Goal: Task Accomplishment & Management: Manage account settings

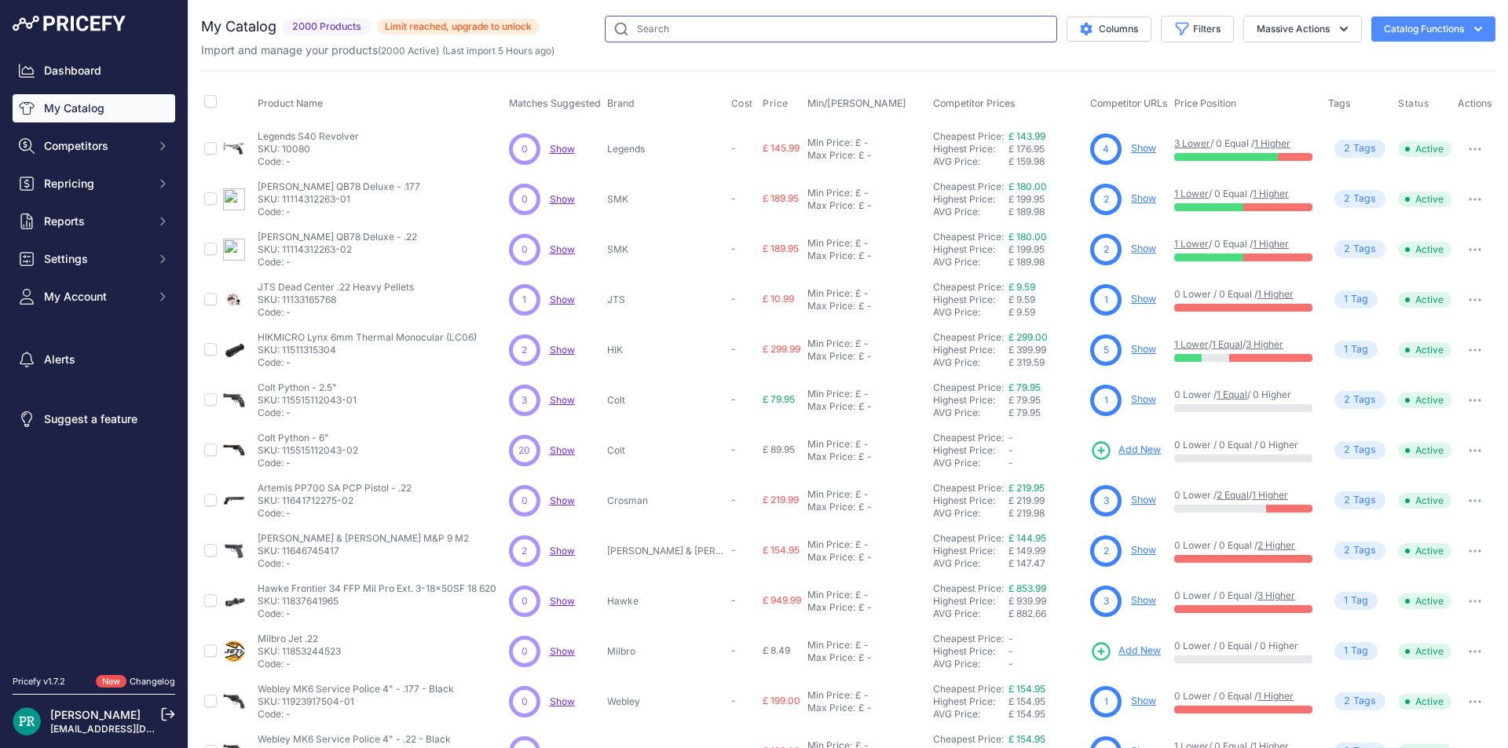
click at [753, 34] on input "text" at bounding box center [831, 29] width 452 height 27
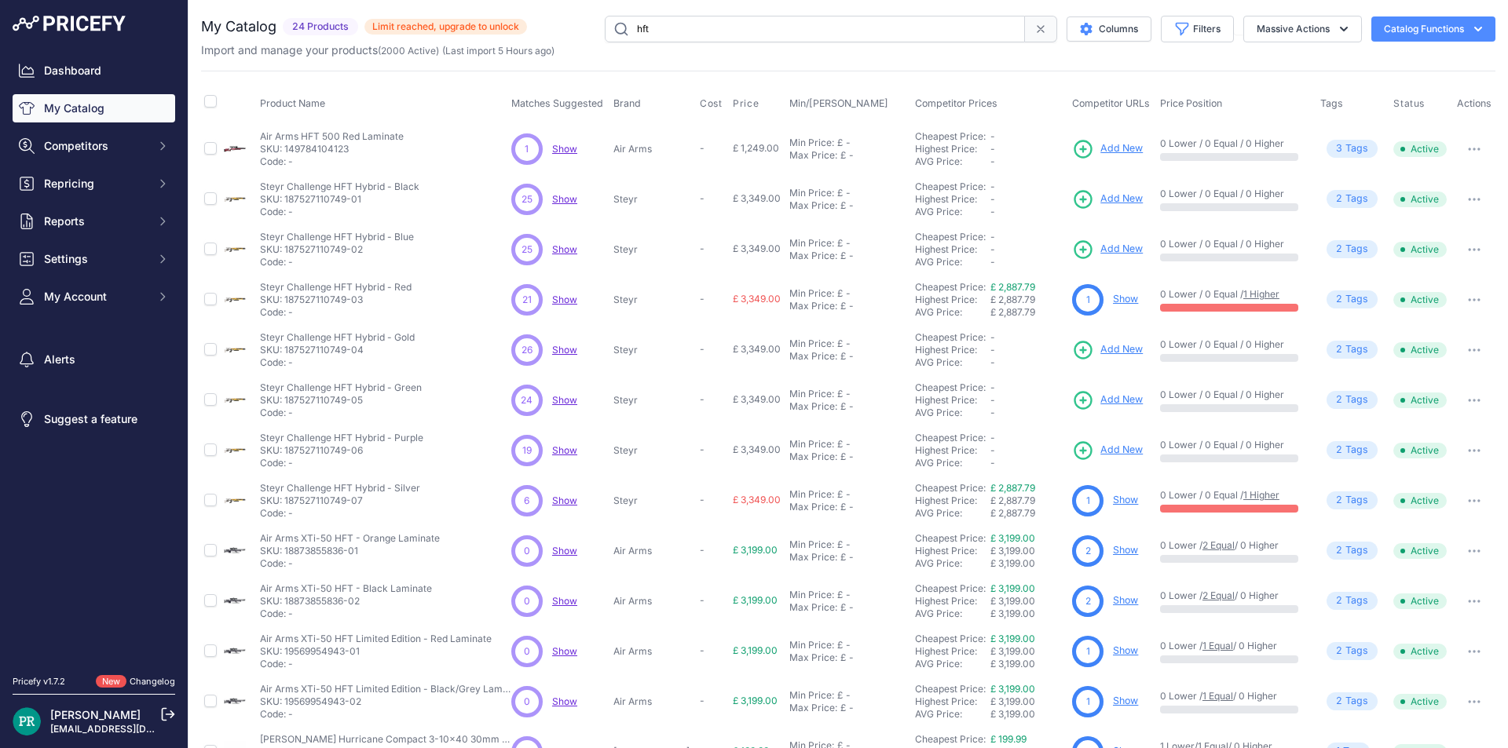
drag, startPoint x: 686, startPoint y: 38, endPoint x: 551, endPoint y: 29, distance: 134.6
click at [551, 29] on div "hft Columns Filters Status All Status Only Enabled Only Disabled AGS" at bounding box center [1011, 29] width 968 height 27
click at [671, 38] on input "hft" at bounding box center [815, 29] width 420 height 27
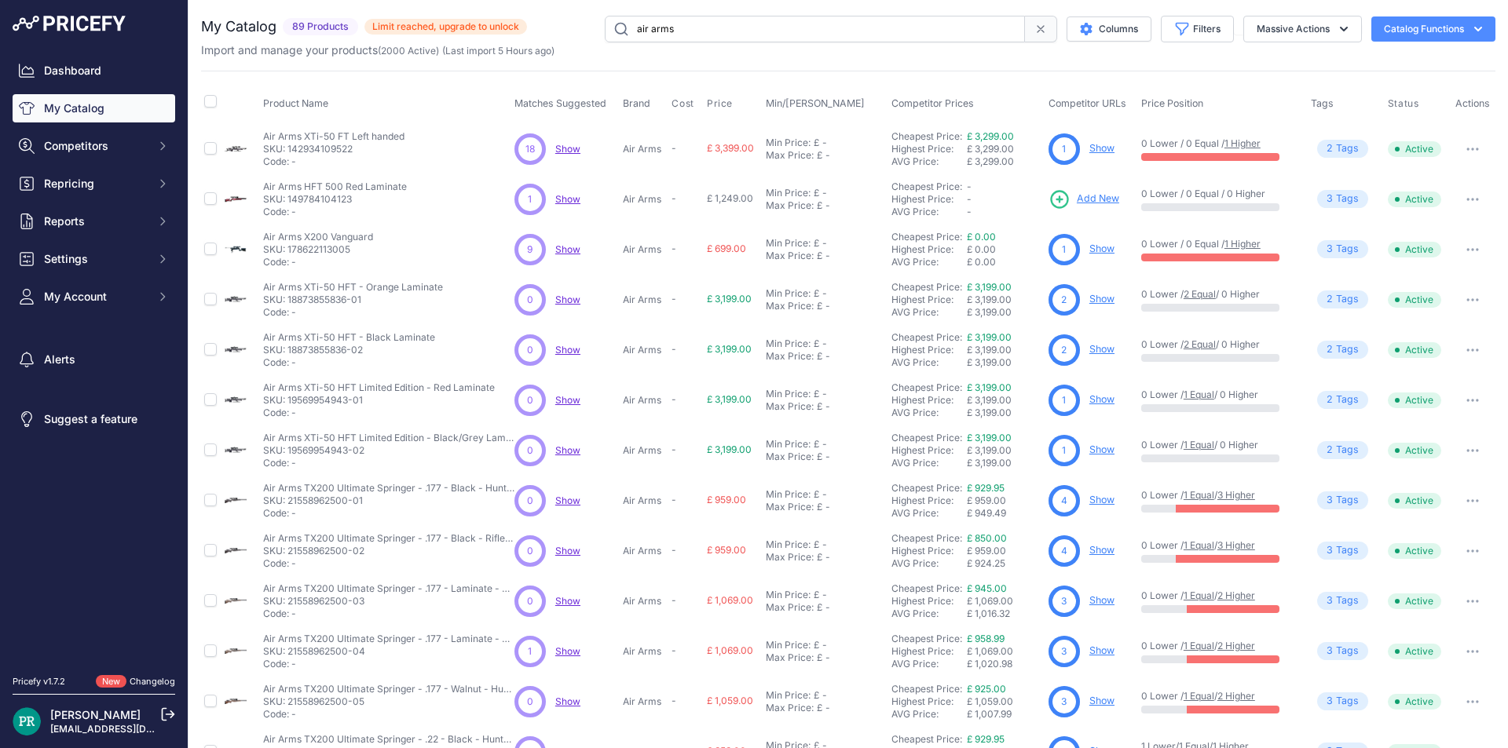
click at [702, 18] on input "air arms" at bounding box center [815, 29] width 420 height 27
type input "air arms mpr"
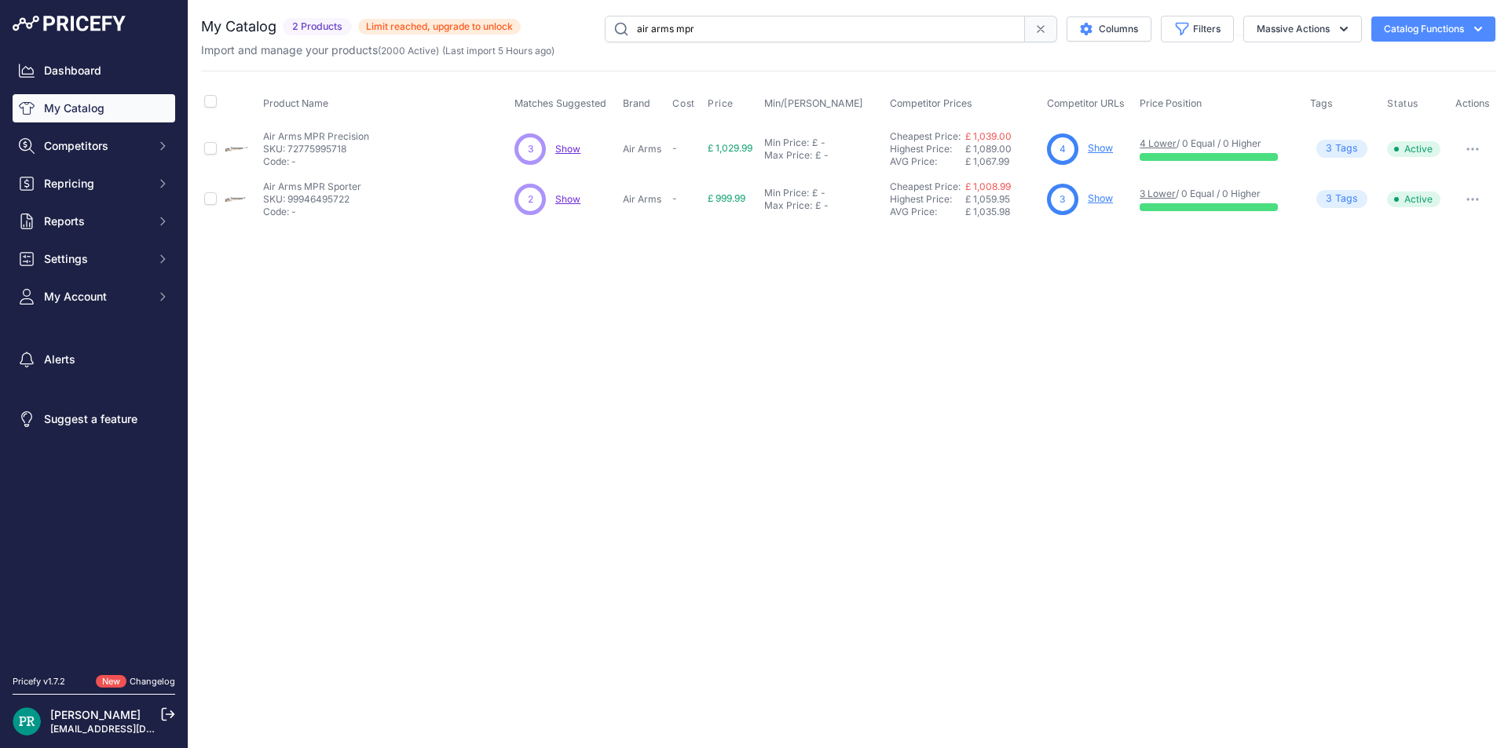
click at [1103, 196] on link "Show" at bounding box center [1100, 198] width 25 height 12
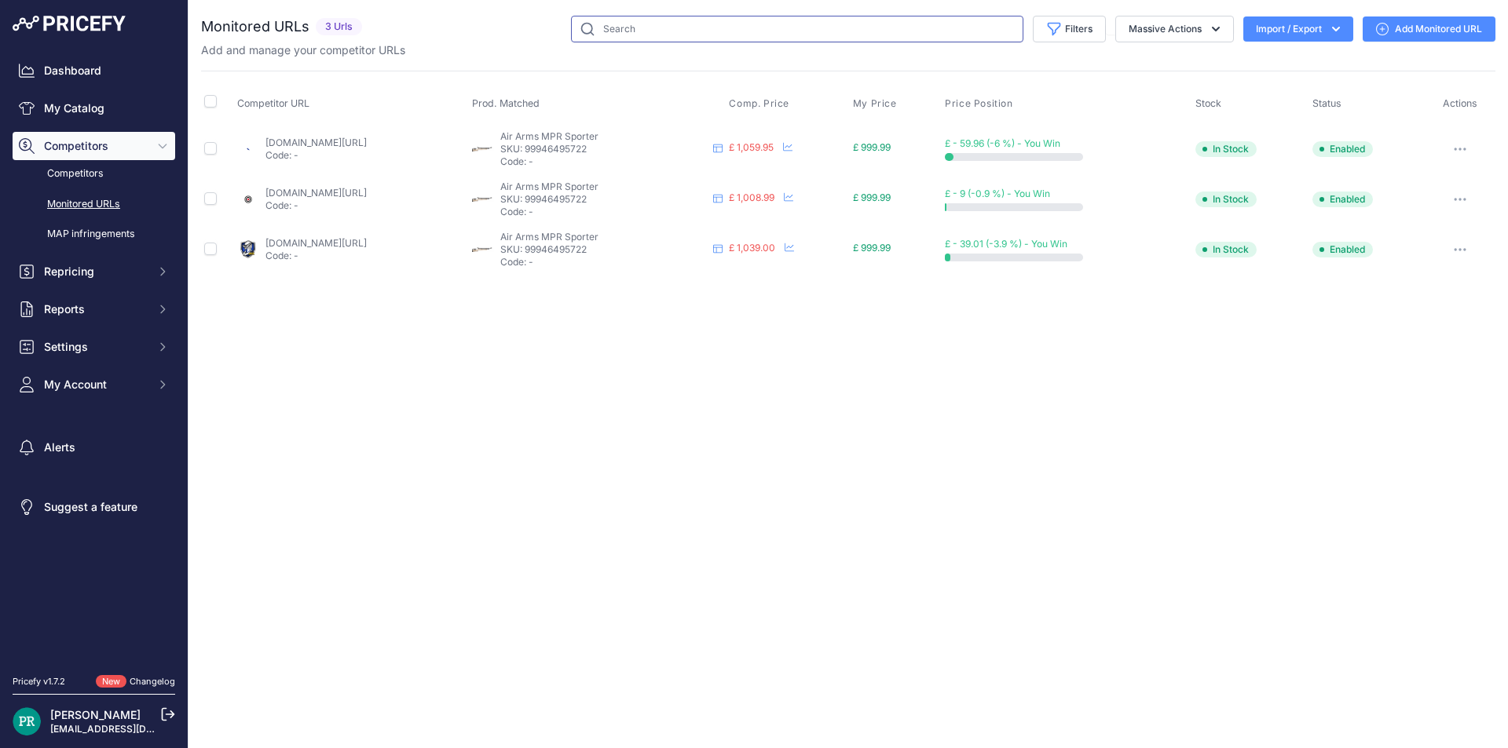
click at [702, 26] on input "text" at bounding box center [797, 29] width 452 height 27
click at [86, 109] on link "My Catalog" at bounding box center [94, 108] width 163 height 28
click at [619, 31] on input "text" at bounding box center [797, 29] width 452 height 27
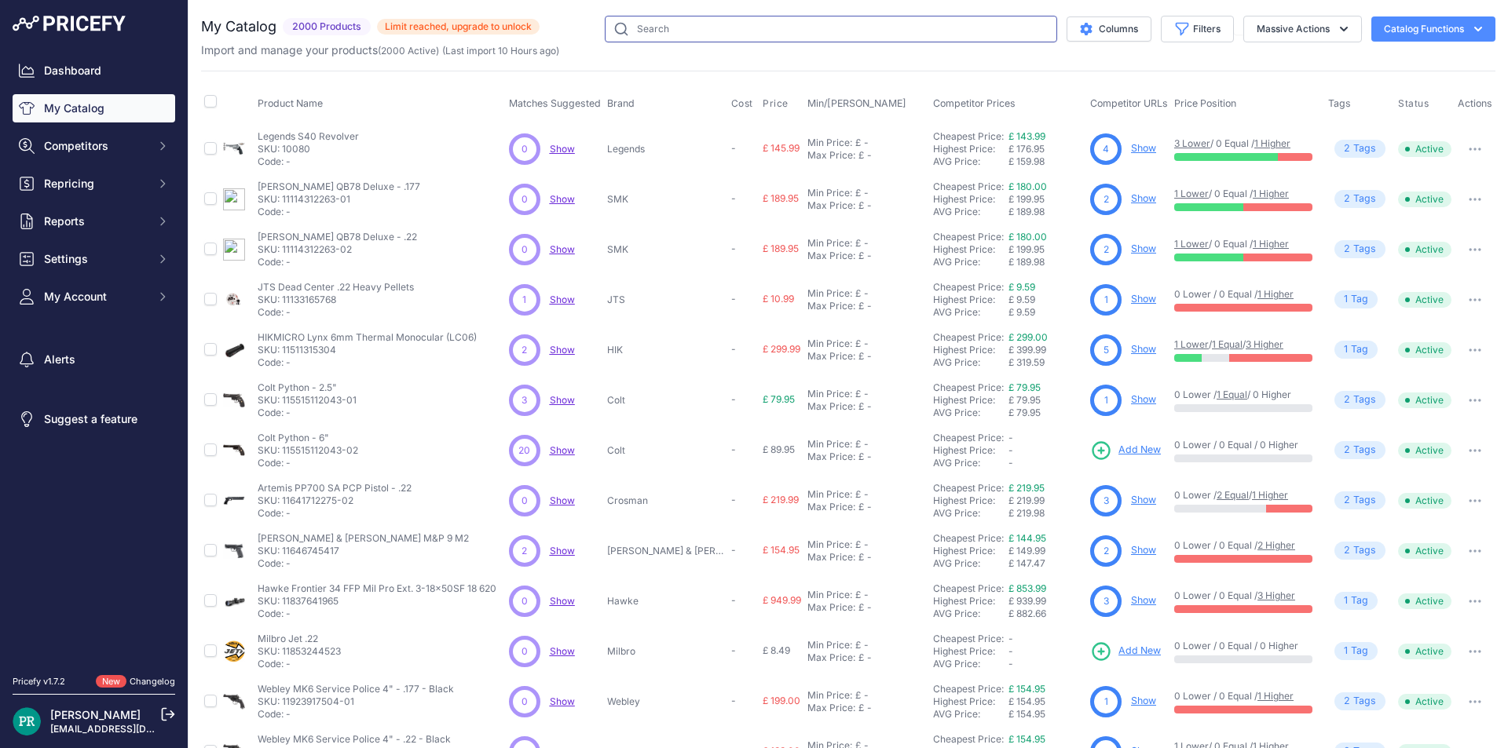
click at [651, 32] on input "text" at bounding box center [831, 29] width 452 height 27
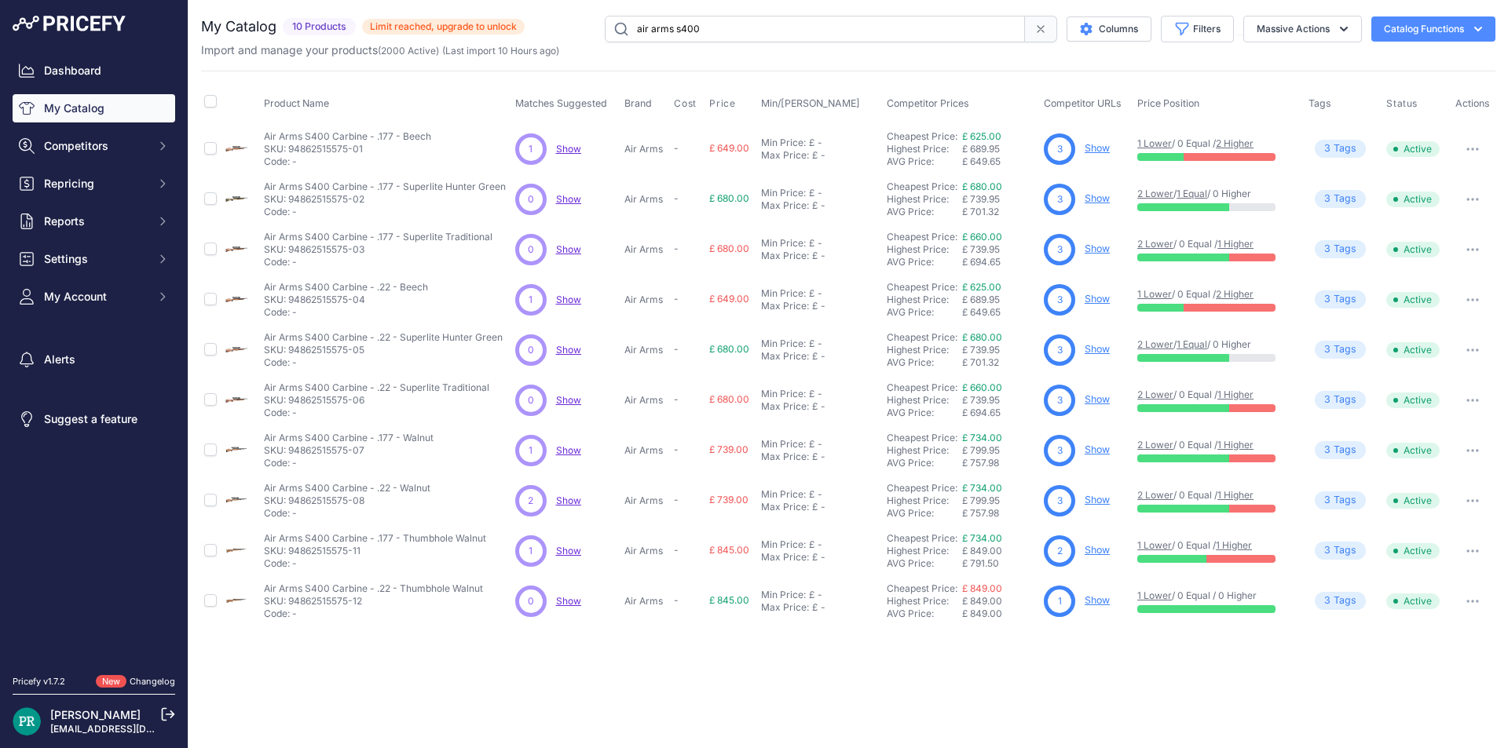
drag, startPoint x: 646, startPoint y: 31, endPoint x: 67, endPoint y: 30, distance: 579.6
click at [76, 30] on div "Dashboard My Catalog Competitors Competitors Monitored URLs MAP infringements R…" at bounding box center [754, 374] width 1508 height 748
type input "mpr prec"
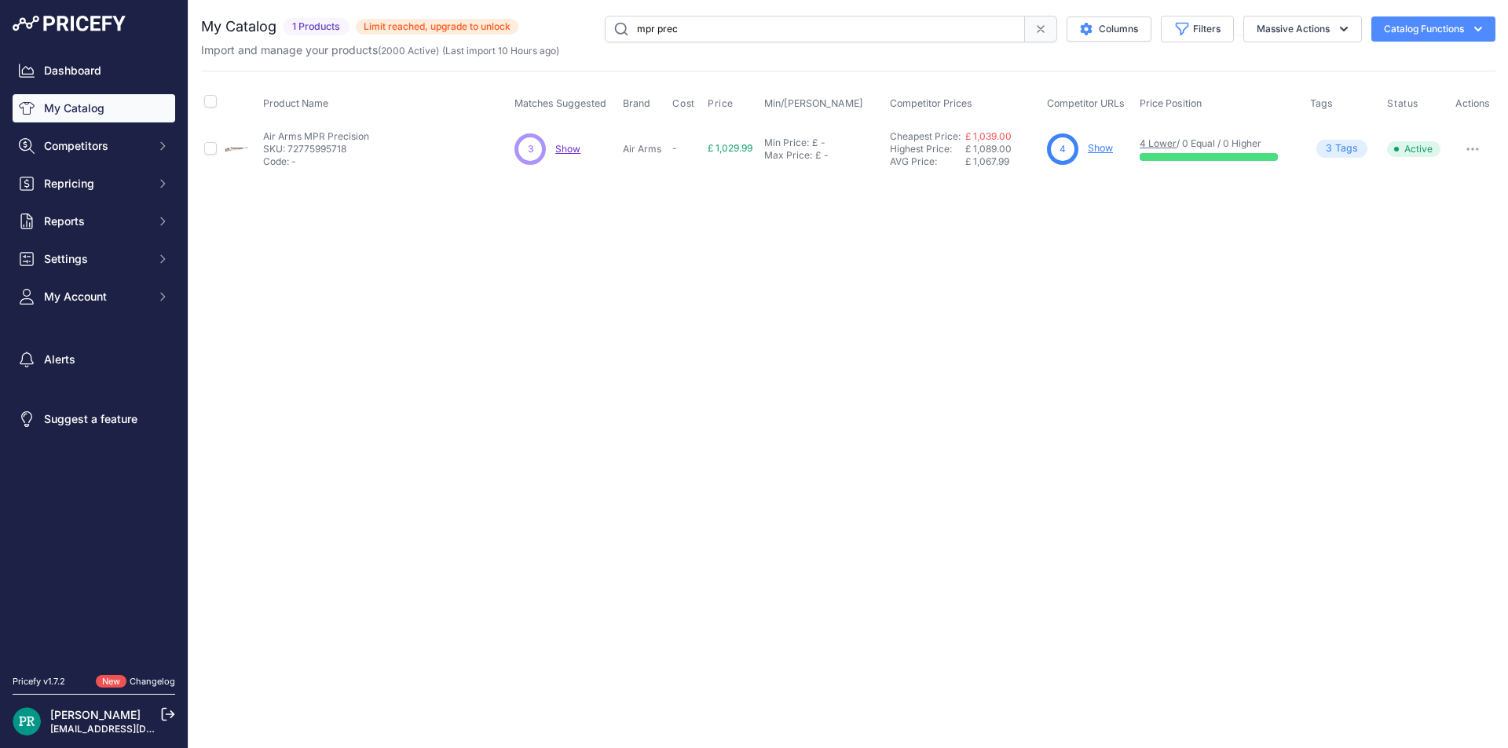
click at [1103, 145] on link "Show" at bounding box center [1100, 148] width 25 height 12
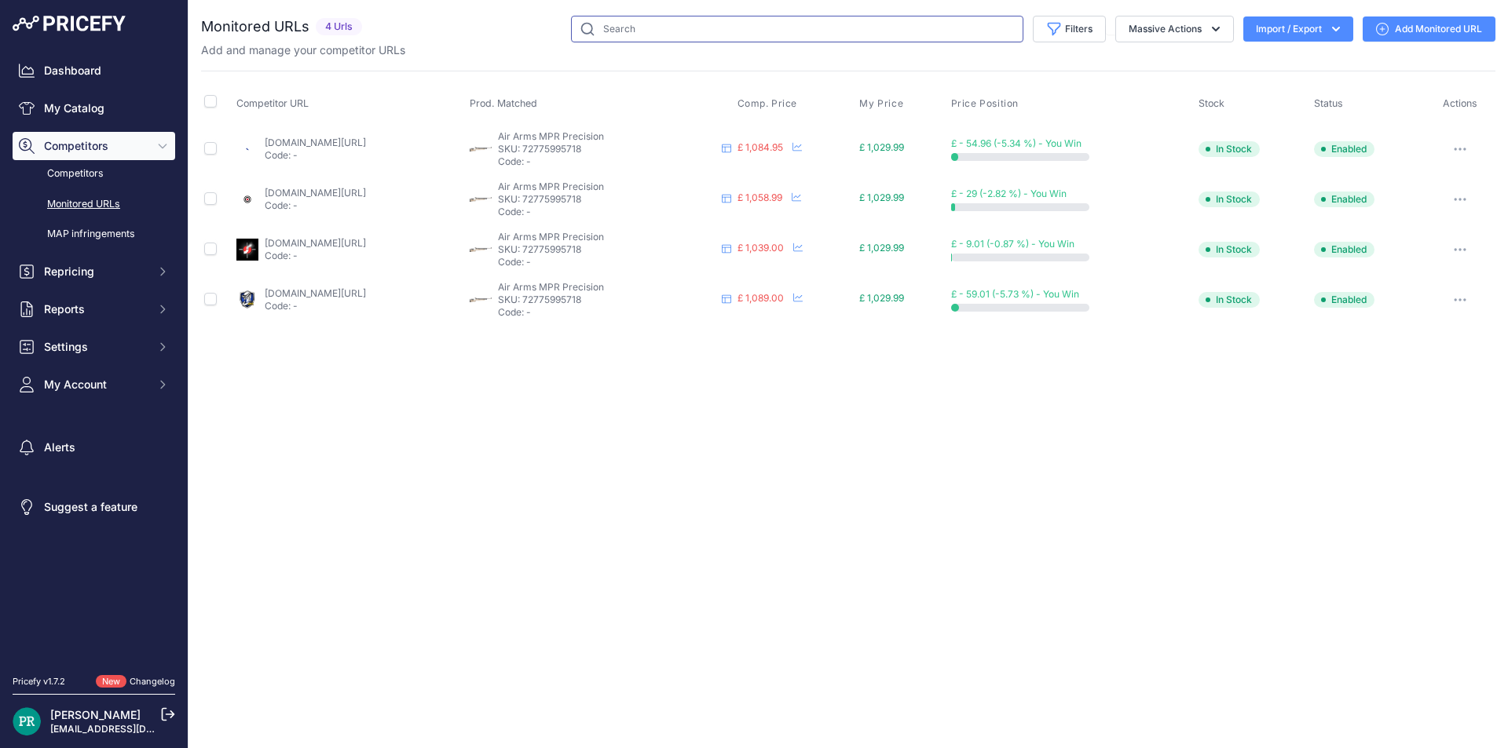
drag, startPoint x: 639, startPoint y: 33, endPoint x: 657, endPoint y: 33, distance: 17.3
click at [639, 33] on input "text" at bounding box center [797, 29] width 452 height 27
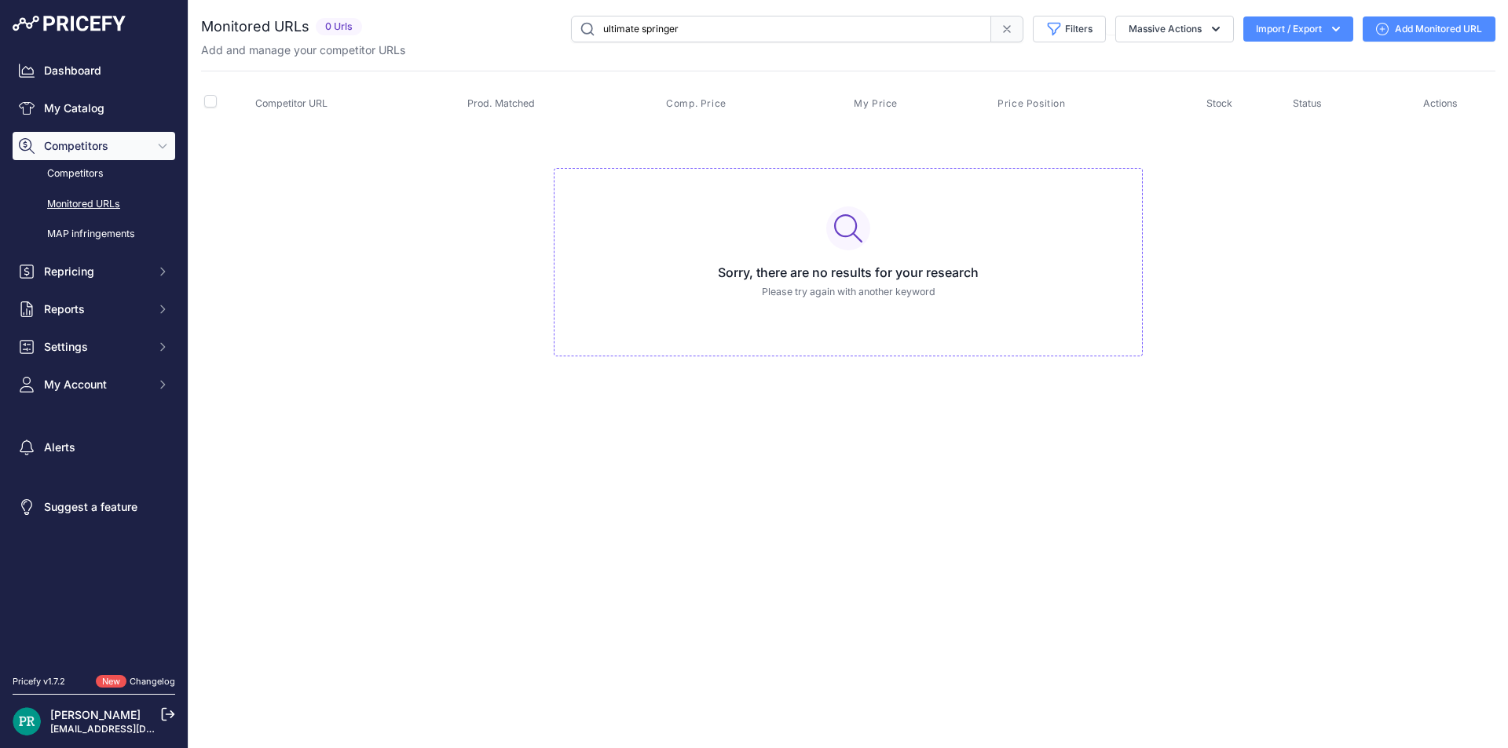
drag, startPoint x: 690, startPoint y: 24, endPoint x: 266, endPoint y: 50, distance: 424.1
click at [266, 50] on div "Monitored URLs 0 Urls" at bounding box center [848, 37] width 1294 height 42
type input "air arms ultimate"
drag, startPoint x: 685, startPoint y: 30, endPoint x: 350, endPoint y: 24, distance: 334.6
click at [359, 28] on div "Monitored URLs 0 Urls" at bounding box center [848, 29] width 1294 height 27
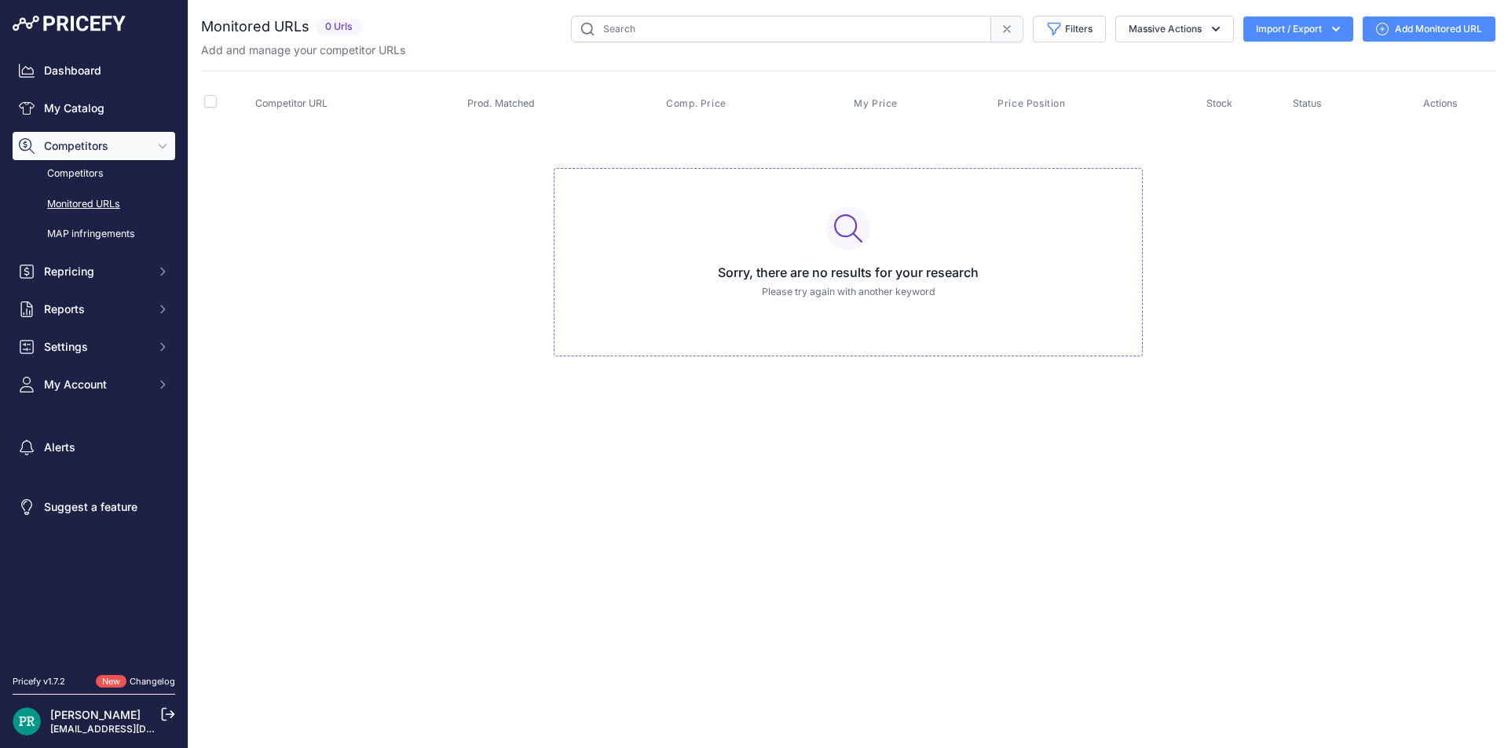
drag, startPoint x: 693, startPoint y: 35, endPoint x: 693, endPoint y: 20, distance: 14.9
click at [687, 32] on input "text" at bounding box center [781, 29] width 420 height 27
type input "hft"
click at [61, 98] on link "My Catalog" at bounding box center [94, 108] width 163 height 28
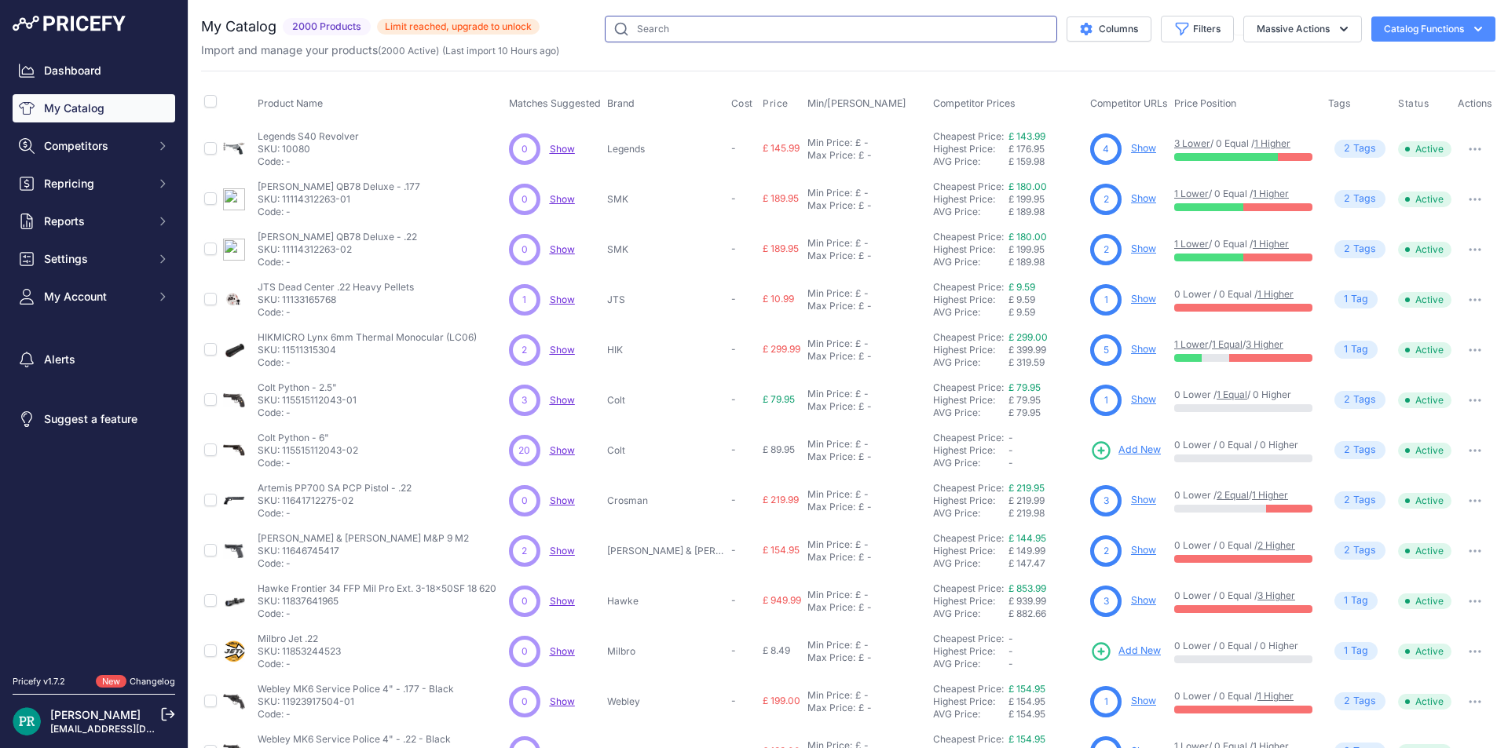
click at [648, 35] on input "text" at bounding box center [831, 29] width 452 height 27
type input "air arms ultimate springer"
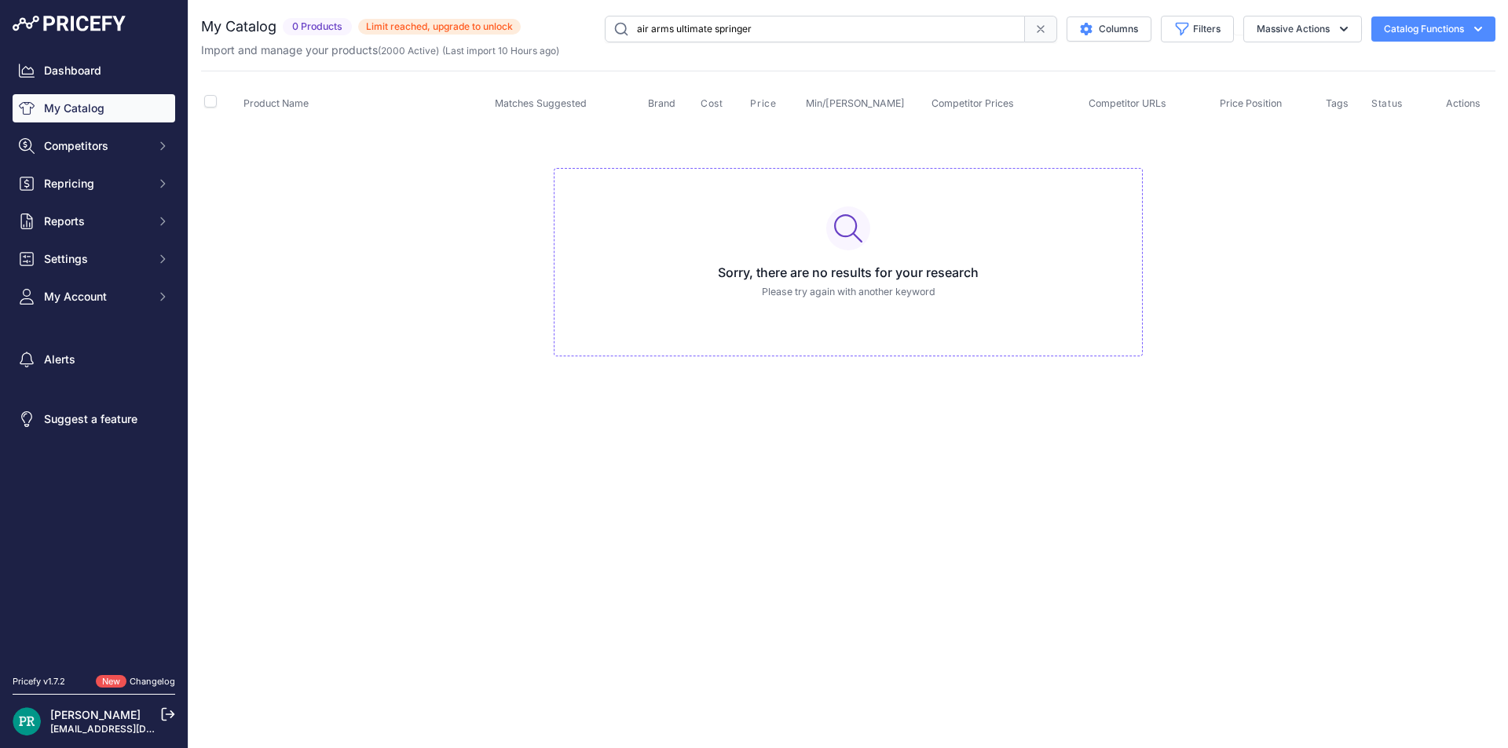
drag, startPoint x: 724, startPoint y: 37, endPoint x: 9, endPoint y: 156, distance: 724.6
click at [0, 164] on div "Dashboard My Catalog Competitors Competitors Monitored URLs MAP infringements R…" at bounding box center [754, 374] width 1508 height 748
click at [89, 101] on link "My Catalog" at bounding box center [94, 108] width 163 height 28
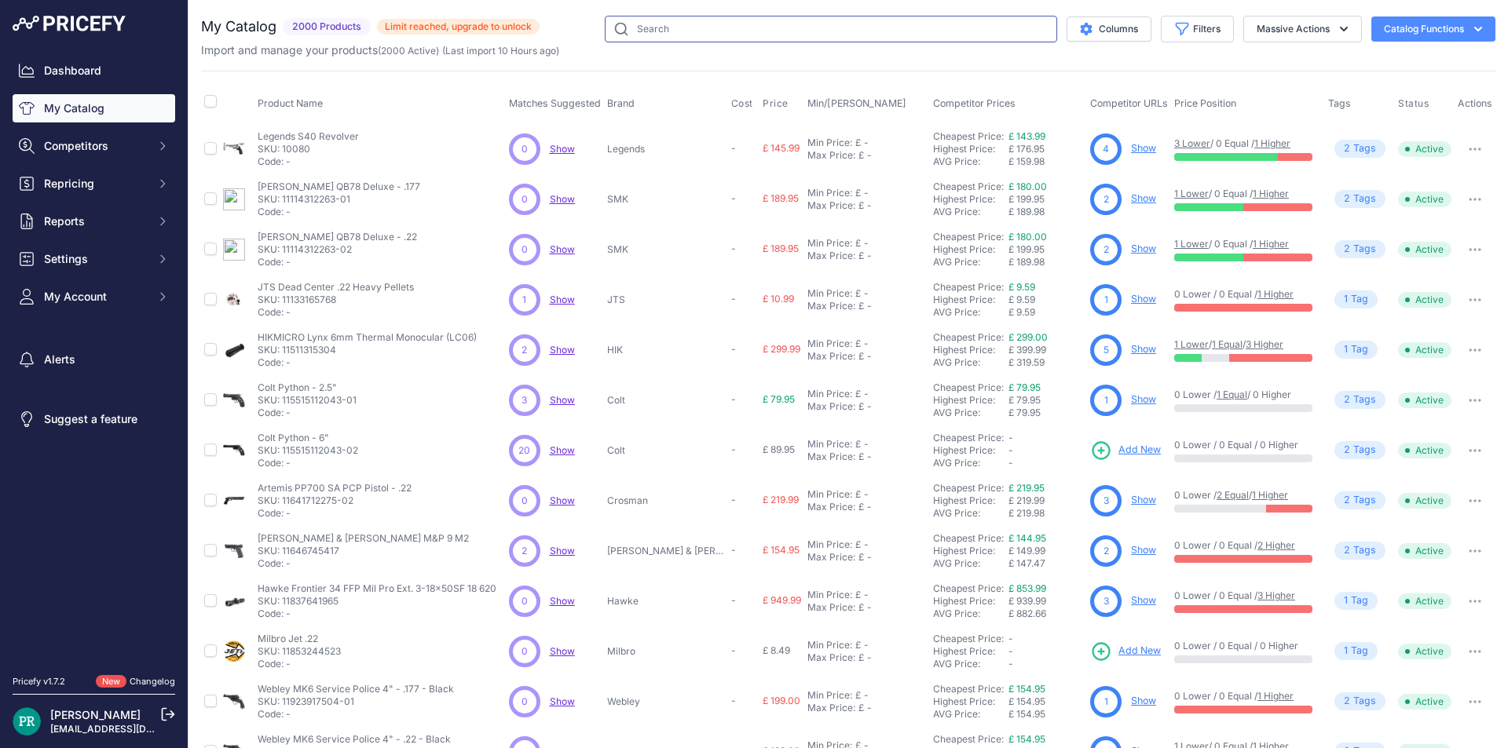
drag, startPoint x: 737, startPoint y: 25, endPoint x: 719, endPoint y: 31, distance: 18.9
click at [719, 30] on input "text" at bounding box center [831, 29] width 452 height 27
type input "air arms XTi"
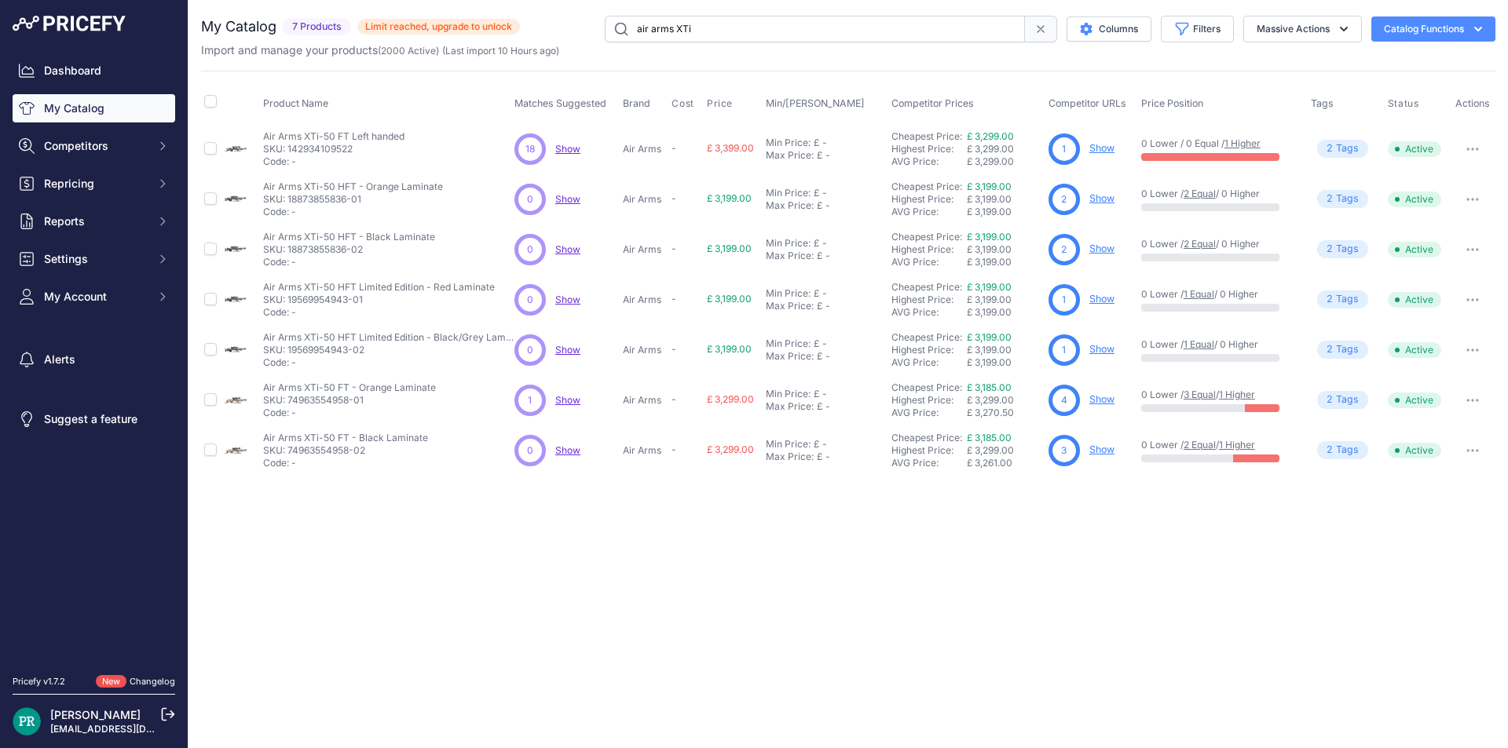
click at [1113, 448] on link "Show" at bounding box center [1101, 450] width 25 height 12
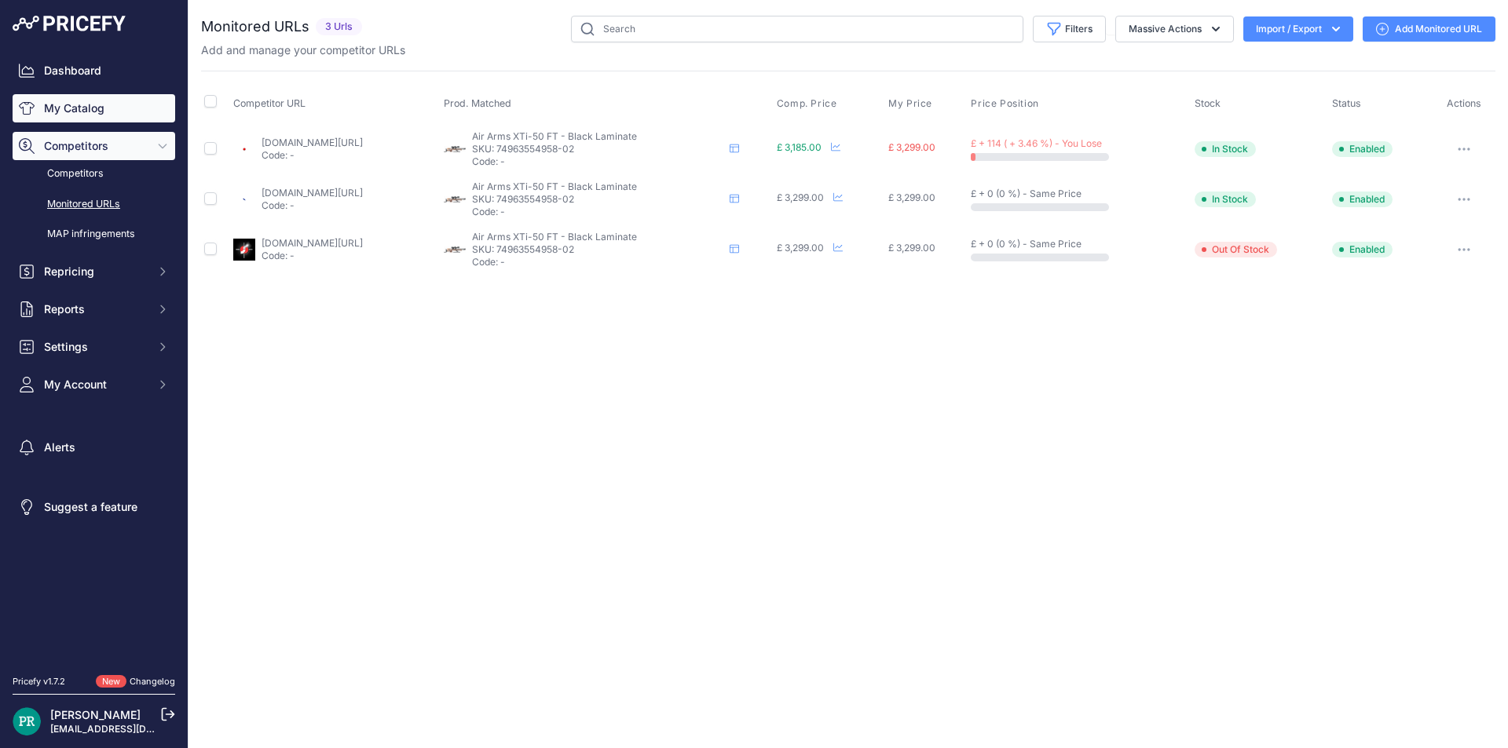
click at [62, 106] on link "My Catalog" at bounding box center [94, 108] width 163 height 28
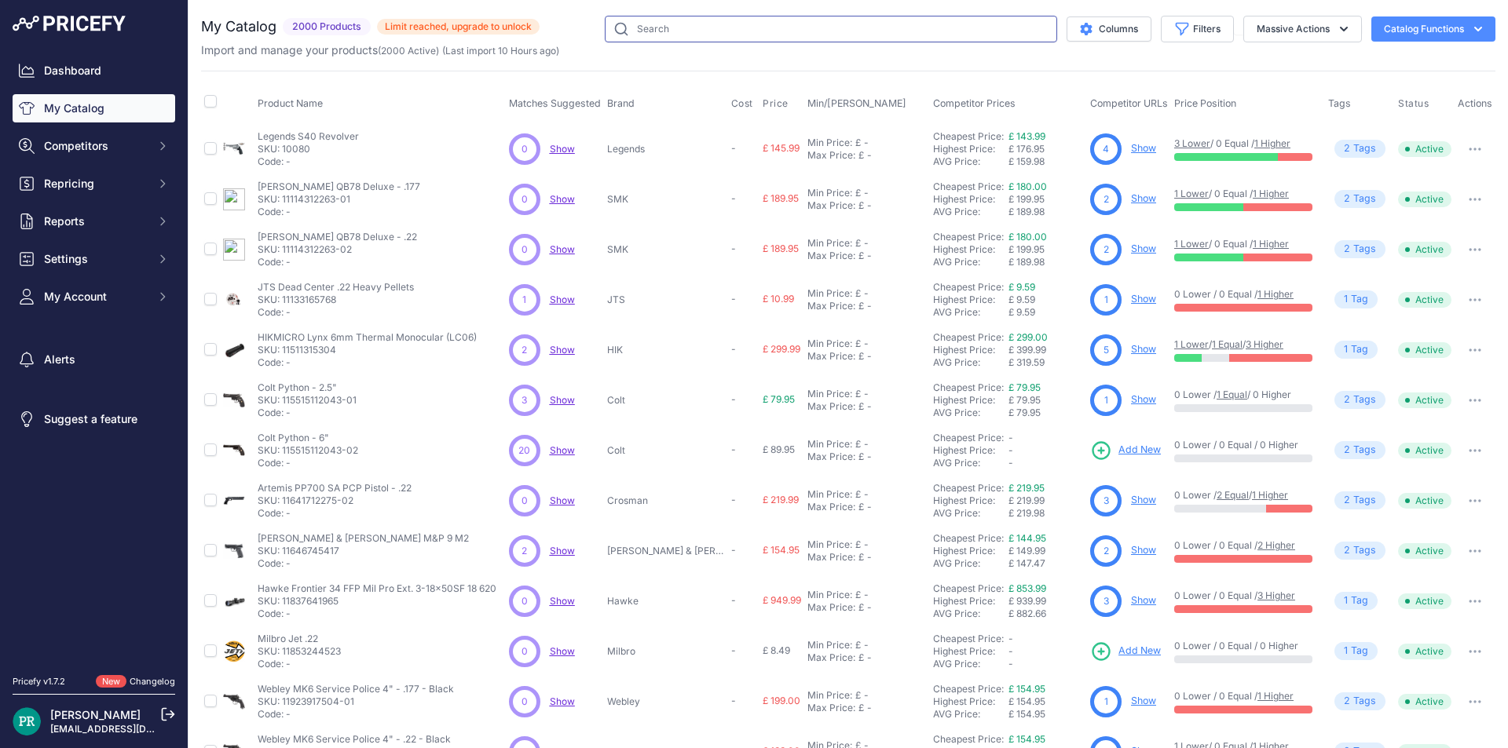
click at [688, 30] on input "text" at bounding box center [831, 29] width 452 height 27
type input "air arms s500"
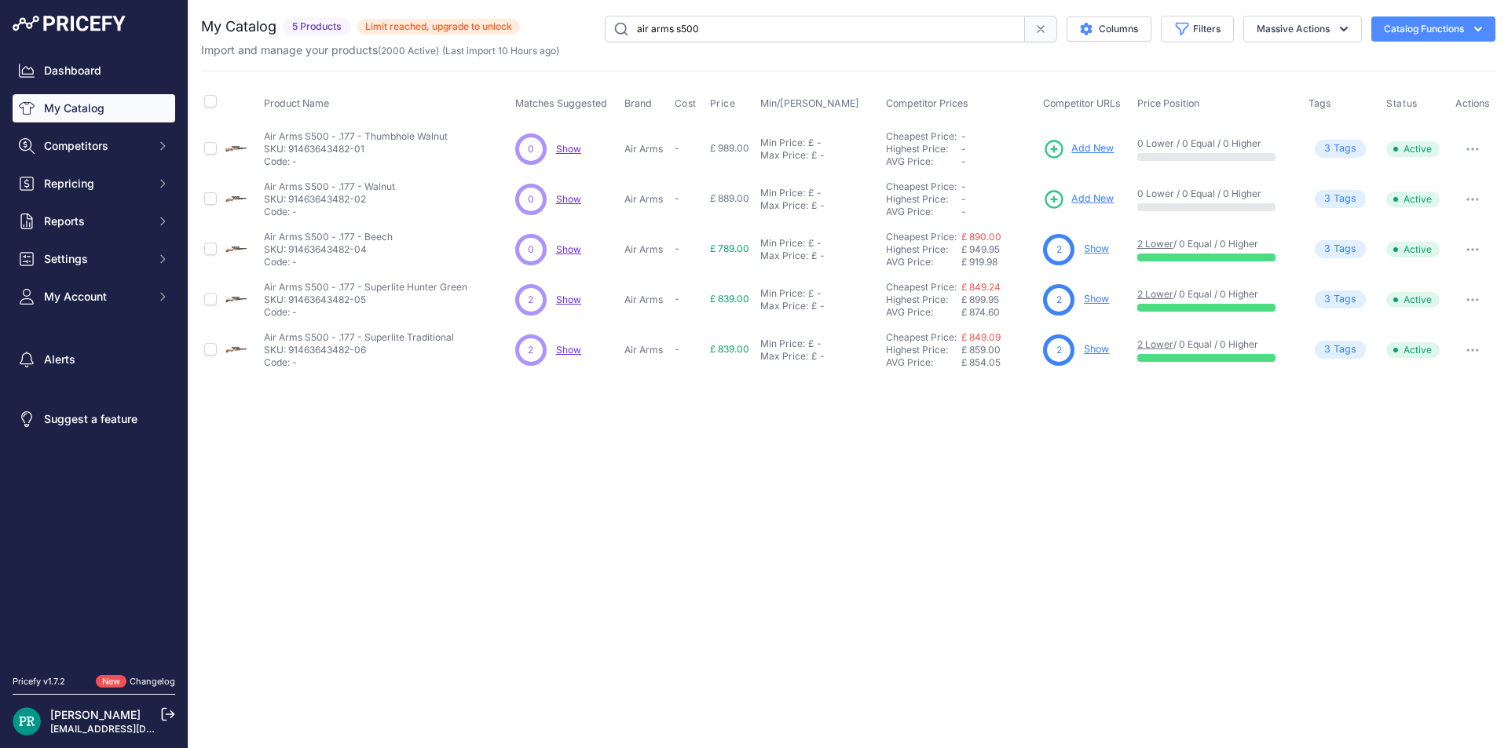
click at [1095, 244] on link "Show" at bounding box center [1096, 249] width 25 height 12
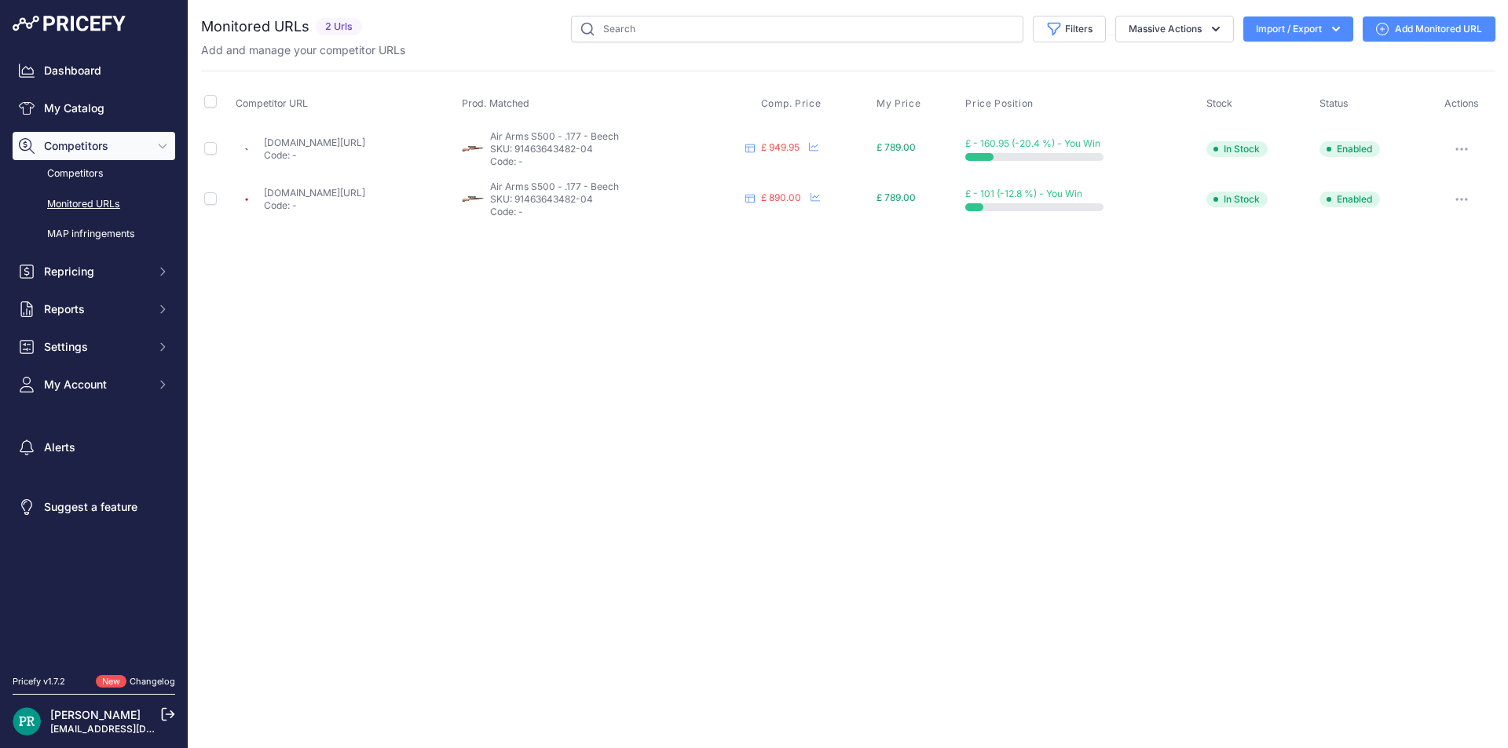
click at [358, 143] on link "[DOMAIN_NAME][URL]" at bounding box center [314, 143] width 101 height 12
click at [329, 192] on link "[DOMAIN_NAME][URL]" at bounding box center [314, 193] width 101 height 12
click at [311, 191] on link "[DOMAIN_NAME][URL]" at bounding box center [314, 193] width 101 height 12
click at [1468, 198] on icon "button" at bounding box center [1461, 199] width 13 height 3
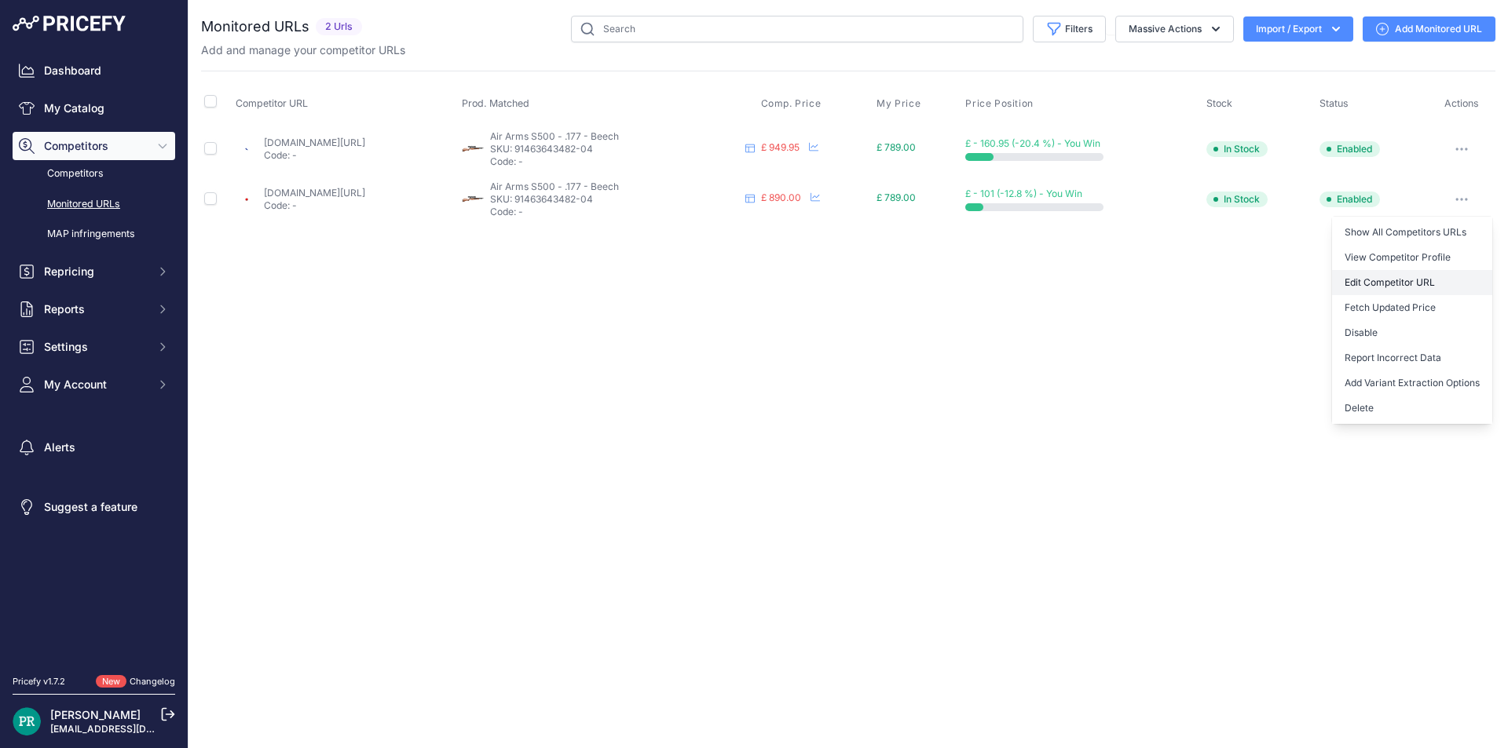
click at [1414, 276] on link "Edit Competitor URL" at bounding box center [1412, 282] width 160 height 25
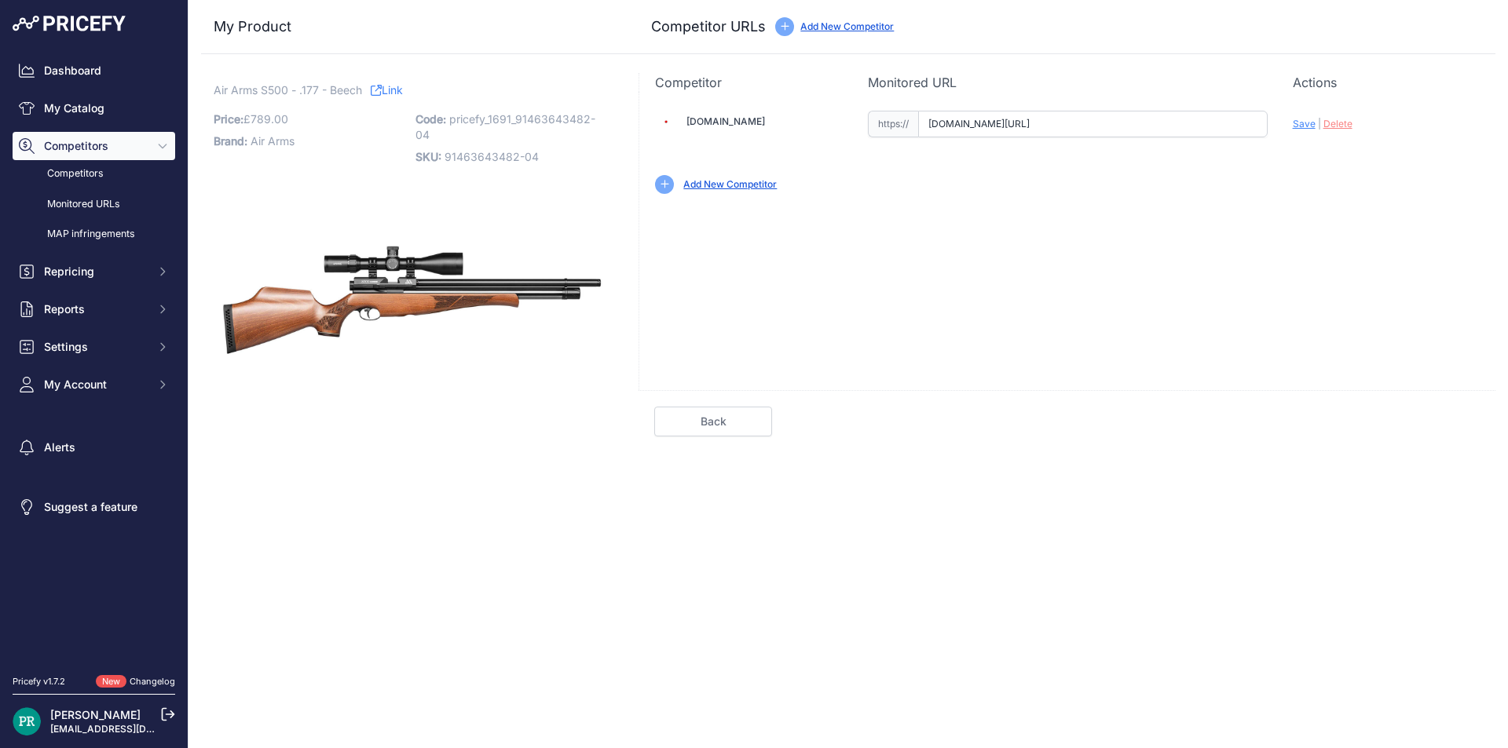
drag, startPoint x: 923, startPoint y: 120, endPoint x: 1405, endPoint y: 121, distance: 482.2
click at [1427, 121] on div "Abgunsmiths.co.uk Valid Save" at bounding box center [1067, 151] width 856 height 118
paste input "https://www.airrifleshop.co.uk/products/air-arms-s500-beech"
click at [1304, 118] on span "Save" at bounding box center [1304, 124] width 23 height 12
type input "https://www.airrifleshop.co.uk/products/air-arms-s500-beech?prirule_jdsnikfkfjs…"
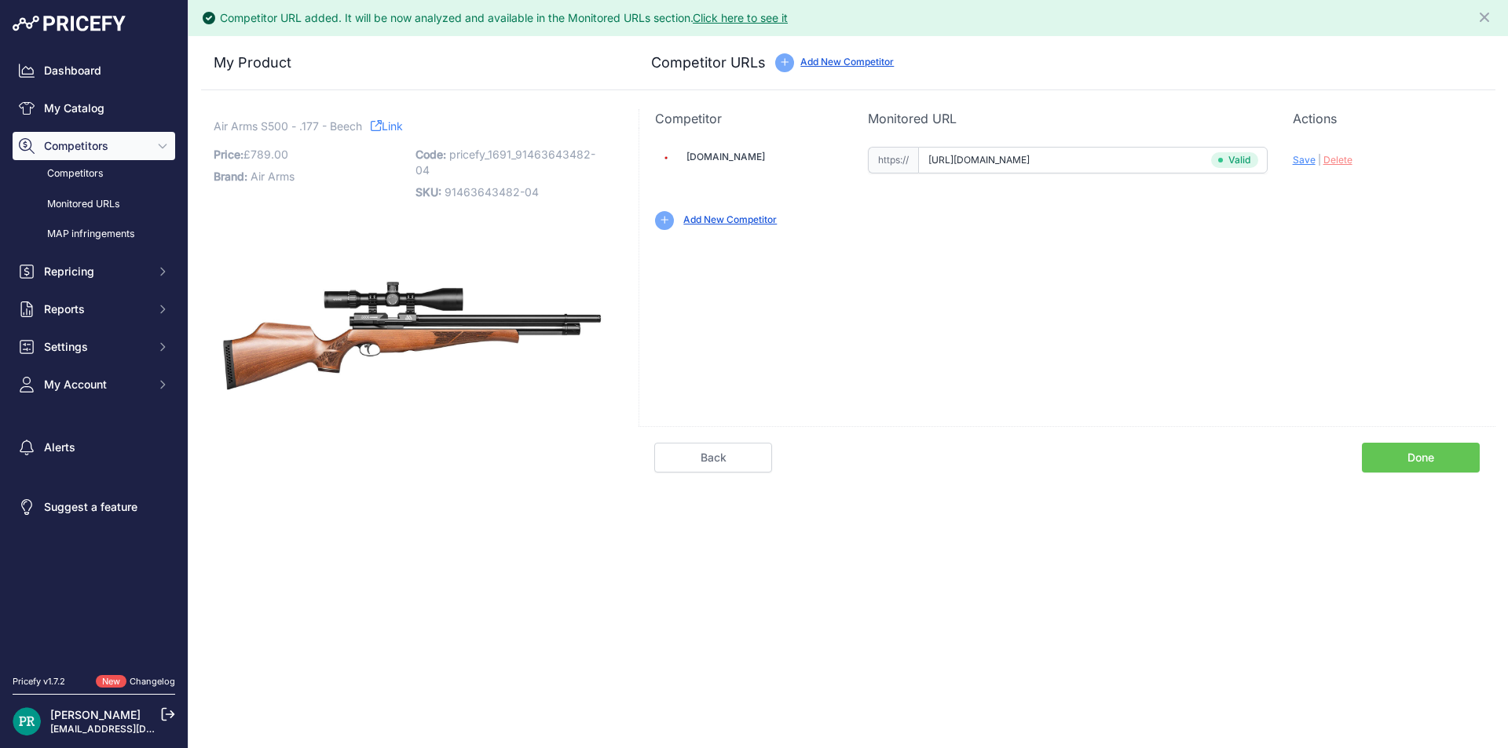
click at [1425, 461] on link "Done" at bounding box center [1421, 458] width 118 height 30
